Goal: Information Seeking & Learning: Learn about a topic

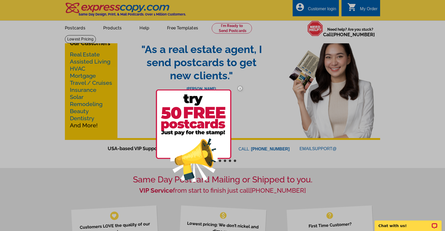
click at [148, 110] on div at bounding box center [222, 115] width 445 height 231
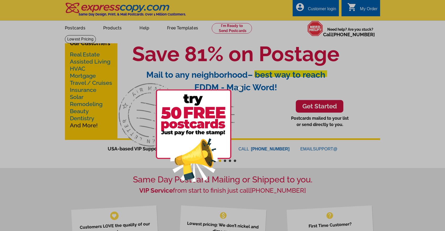
click at [209, 125] on img at bounding box center [194, 136] width 76 height 92
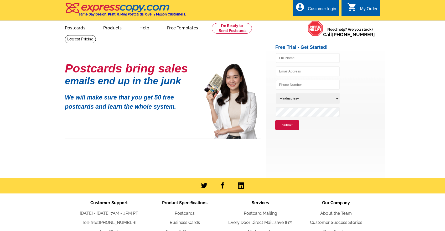
click at [416, 96] on main "Postcards bring sales emails end up in the junk We will make sure that you get …" at bounding box center [222, 106] width 445 height 143
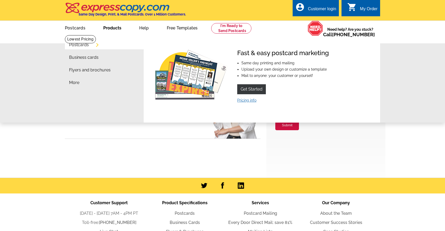
click at [245, 100] on link "Pricing info" at bounding box center [246, 100] width 19 height 4
